Goal: Find specific page/section: Find specific page/section

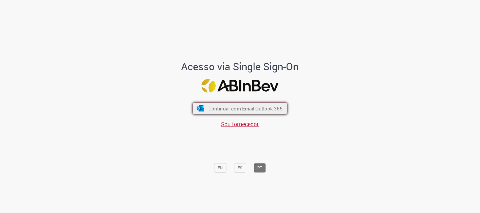
click at [211, 104] on button "Continuar com Email Outlook 365" at bounding box center [240, 109] width 95 height 12
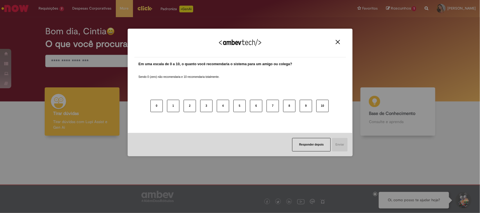
click at [75, 60] on div "Agradecemos seu feedback! Em uma escala de 0 a 10, o quanto você recomendaria o…" at bounding box center [240, 106] width 480 height 213
click at [330, 46] on div "Agradecemos seu feedback!" at bounding box center [239, 46] width 211 height 22
click at [335, 47] on div "Agradecemos seu feedback!" at bounding box center [239, 46] width 211 height 22
drag, startPoint x: 337, startPoint y: 47, endPoint x: 338, endPoint y: 42, distance: 5.2
click at [338, 44] on div "Agradecemos seu feedback!" at bounding box center [239, 46] width 211 height 22
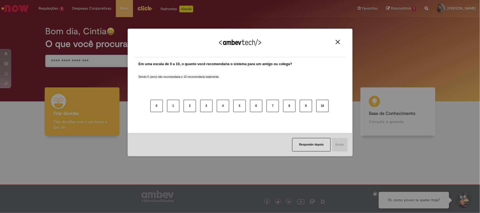
click at [338, 40] on img "Close" at bounding box center [338, 42] width 4 height 4
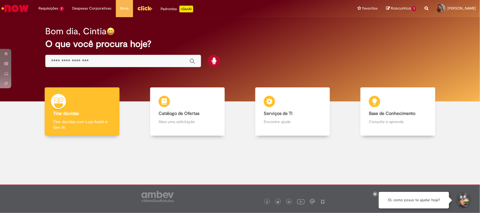
click at [95, 58] on input "Basta digitar aqui" at bounding box center [117, 61] width 133 height 6
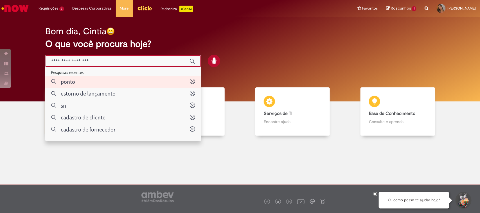
type input "*****"
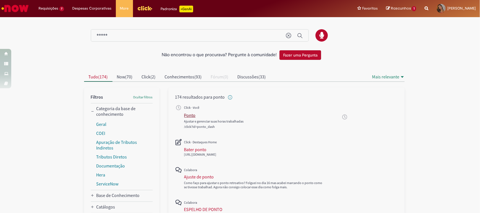
click at [190, 118] on div "Ponto" at bounding box center [190, 115] width 12 height 6
